Goal: Task Accomplishment & Management: Manage account settings

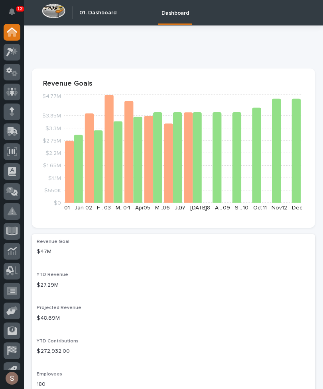
click at [12, 132] on icon at bounding box center [13, 131] width 10 height 8
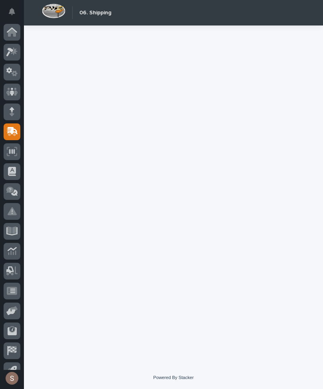
scroll to position [12, 0]
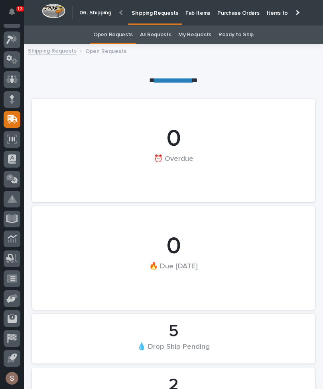
click at [194, 14] on p "Fab Items" at bounding box center [197, 8] width 25 height 17
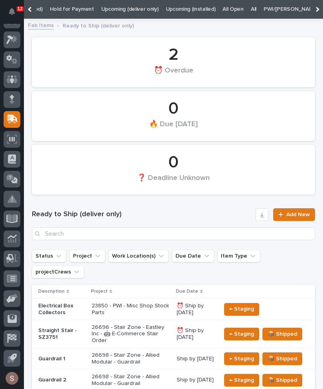
scroll to position [0, 136]
click at [257, 10] on div "PWI/[PERSON_NAME]" at bounding box center [288, 9] width 62 height 19
click at [248, 8] on link "All" at bounding box center [251, 9] width 6 height 19
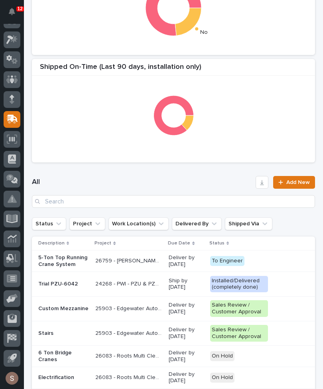
scroll to position [219, 0]
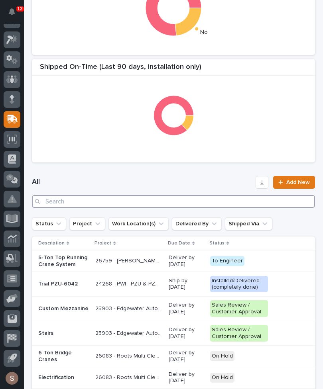
click at [96, 201] on input "Search" at bounding box center [173, 201] width 283 height 13
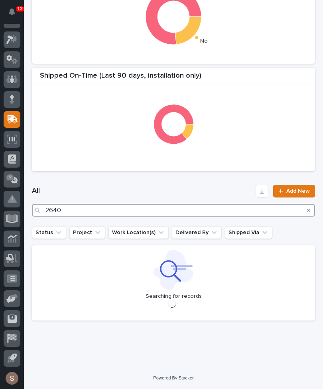
scroll to position [210, 0]
type input "26407"
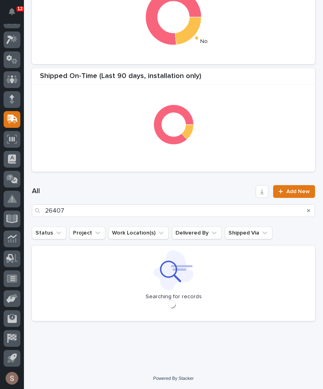
click at [192, 190] on h1 "All" at bounding box center [142, 192] width 220 height 10
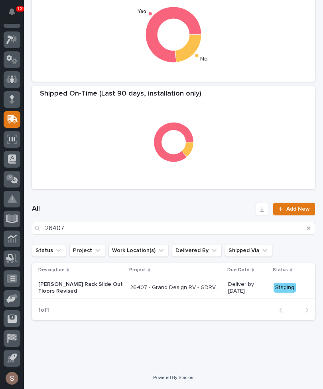
scroll to position [191, 0]
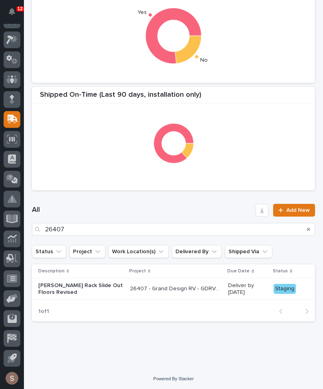
click at [127, 296] on td "26407 - Grand Design RV - GDRV6 - Custom [PERSON_NAME] Rack (Slide Out Rolls) 2…" at bounding box center [176, 289] width 98 height 22
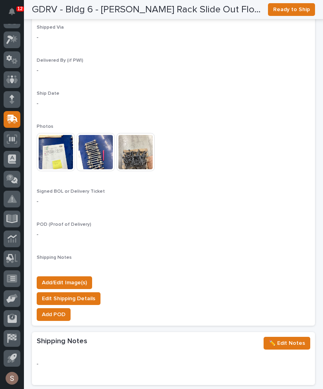
click at [80, 278] on span "Add/Edit Image(s)" at bounding box center [64, 283] width 45 height 10
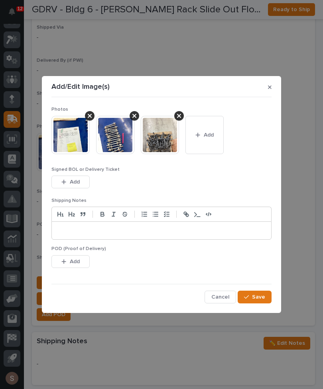
click at [206, 139] on button "Add" at bounding box center [204, 135] width 38 height 38
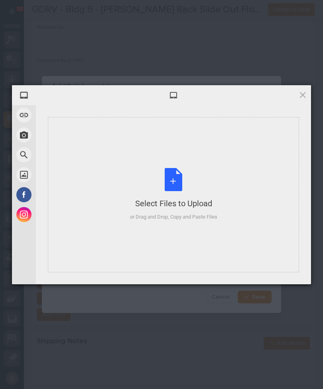
click at [197, 172] on div "Select Files to Upload or Drag and Drop, Copy and Paste Files" at bounding box center [173, 194] width 87 height 53
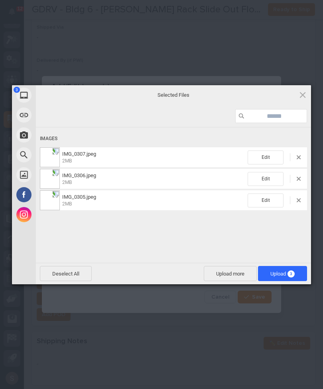
click at [236, 272] on span "Upload more" at bounding box center [230, 273] width 53 height 15
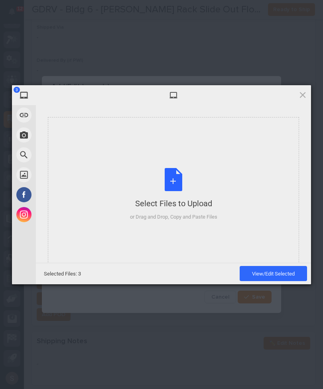
click at [213, 188] on div "Select Files to Upload or Drag and Drop, Copy and Paste Files" at bounding box center [173, 194] width 87 height 53
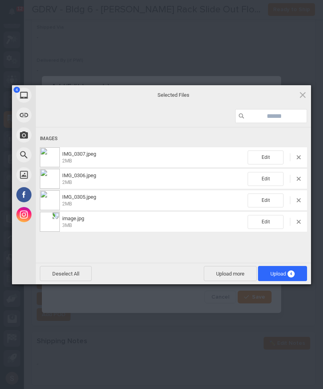
click at [300, 272] on span "Upload 4" at bounding box center [282, 273] width 49 height 15
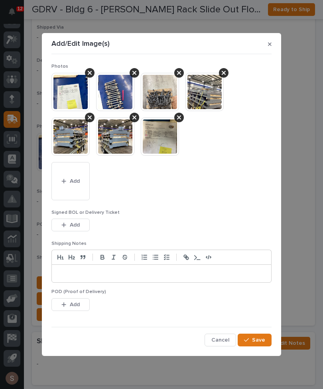
click at [266, 343] on button "Save" at bounding box center [254, 340] width 34 height 13
